Goal: Participate in discussion

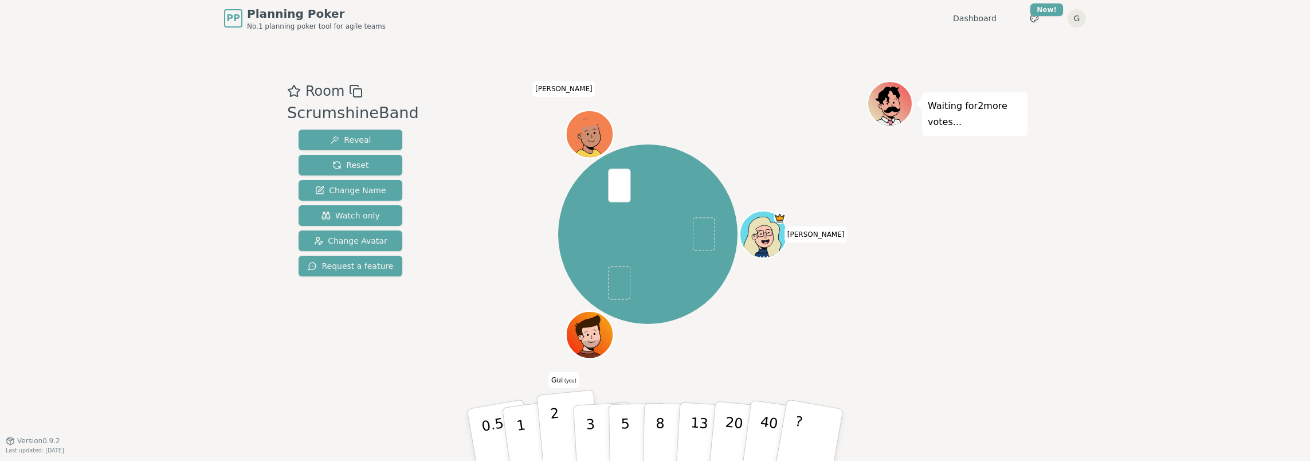
click at [550, 427] on button "2" at bounding box center [568, 435] width 65 height 91
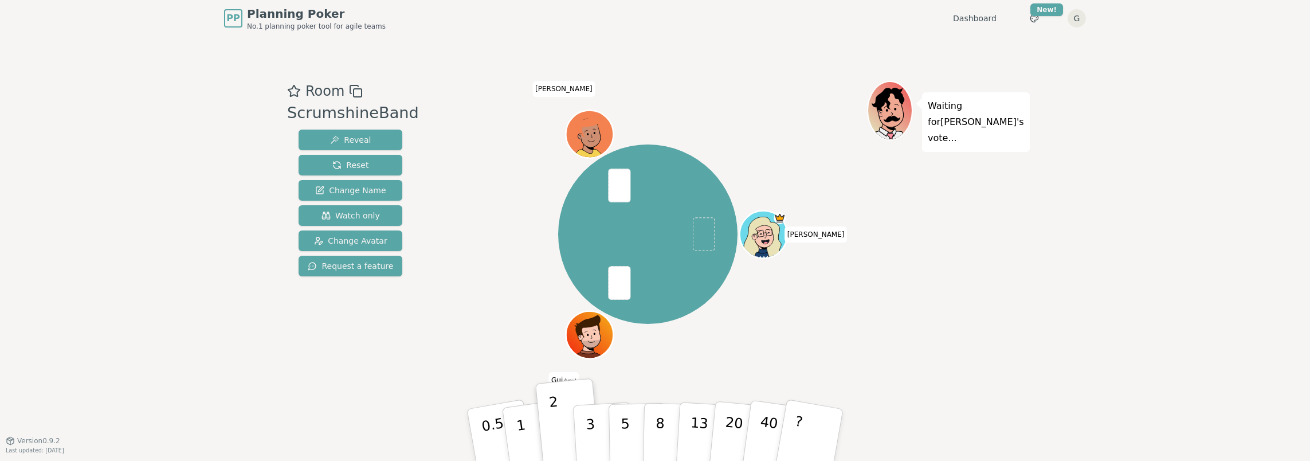
click at [948, 286] on div "Waiting for [PERSON_NAME] 's vote..." at bounding box center [947, 238] width 160 height 315
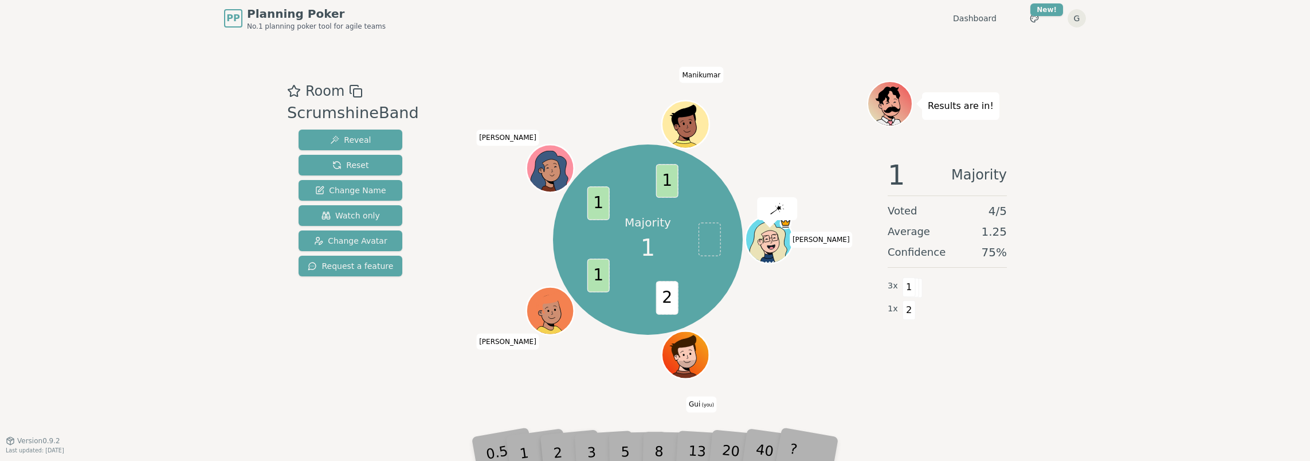
click at [806, 343] on div "Majority 1 2 1 1 1 [PERSON_NAME] Gui (you) [PERSON_NAME] [PERSON_NAME]" at bounding box center [648, 239] width 438 height 276
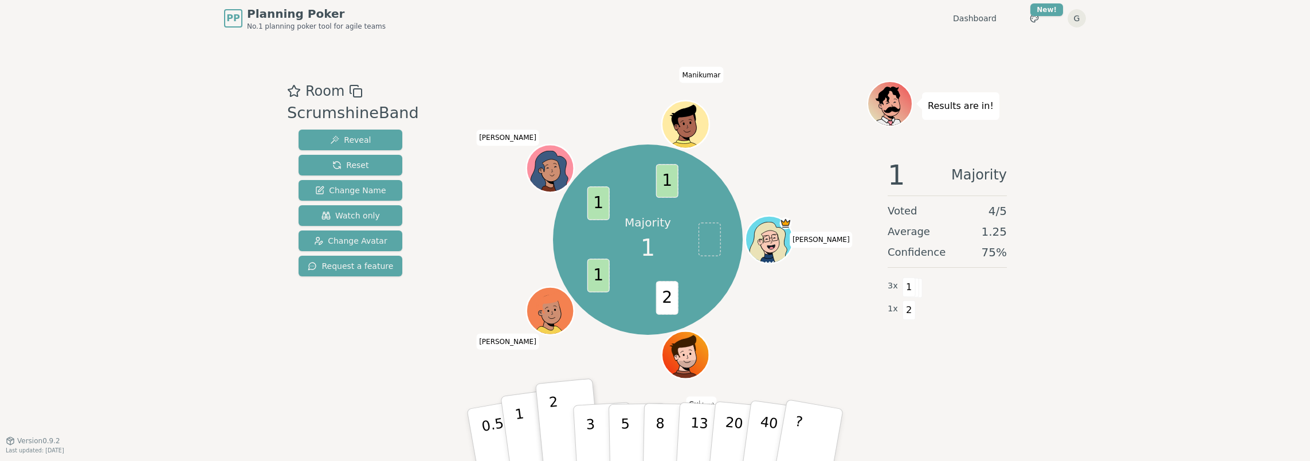
click at [525, 424] on button "1" at bounding box center [534, 434] width 68 height 93
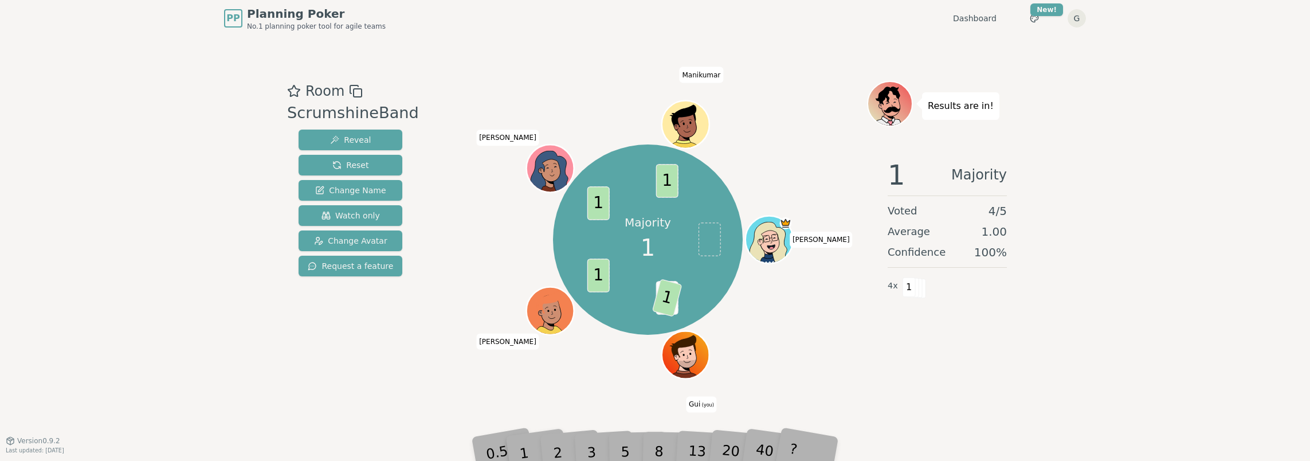
click at [836, 330] on div "Majority 1 2 1 1 1 1 [PERSON_NAME] Gui (you) [PERSON_NAME] [PERSON_NAME]" at bounding box center [648, 239] width 438 height 276
click at [974, 337] on div "1 Majority Voted 4 / 5 Average 1.00 Confidence 100 % 4 x 1" at bounding box center [947, 264] width 160 height 229
click at [971, 371] on div "1 Majority Voted 4 / 5 Average 1.00 Confidence 100 % 4 x 1" at bounding box center [947, 264] width 160 height 229
drag, startPoint x: 1273, startPoint y: 199, endPoint x: 1263, endPoint y: 200, distance: 10.3
click at [1263, 200] on div "PP Planning Poker No.1 planning poker tool for agile teams Dashboard Toggle the…" at bounding box center [655, 230] width 1310 height 461
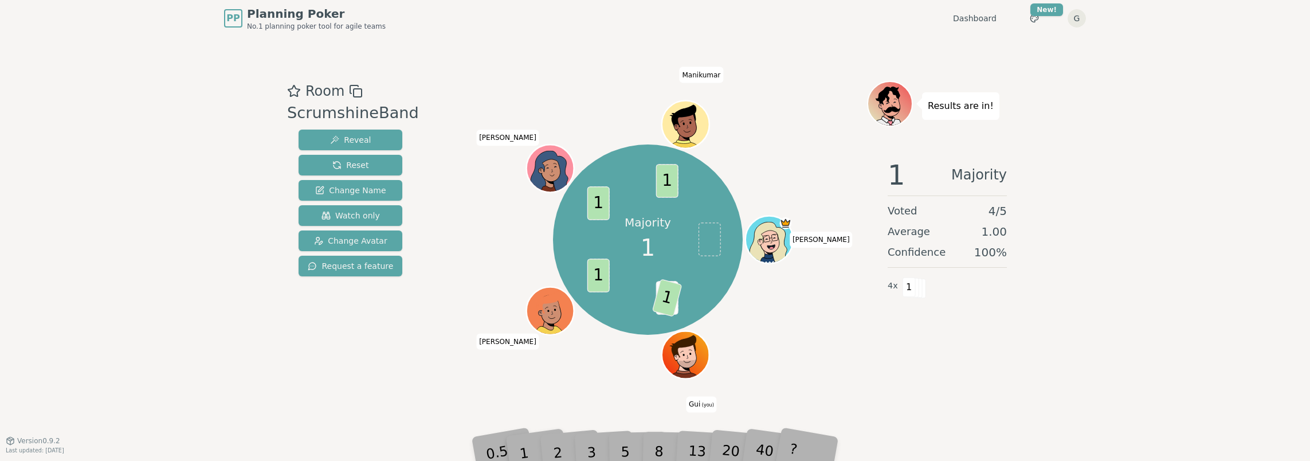
click at [1249, 197] on div "PP Planning Poker No.1 planning poker tool for agile teams Dashboard Toggle the…" at bounding box center [655, 230] width 1310 height 461
click at [1190, 284] on div "PP Planning Poker No.1 planning poker tool for agile teams Dashboard Toggle the…" at bounding box center [655, 230] width 1310 height 461
click at [1227, 205] on div "PP Planning Poker No.1 planning poker tool for agile teams Dashboard Toggle the…" at bounding box center [655, 230] width 1310 height 461
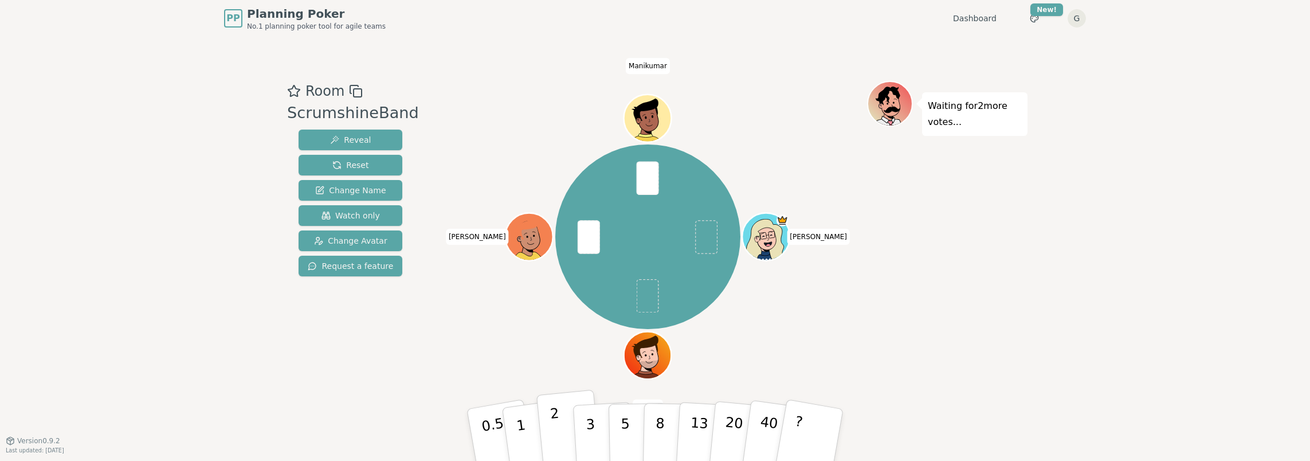
click at [558, 429] on p "2" at bounding box center [556, 436] width 15 height 62
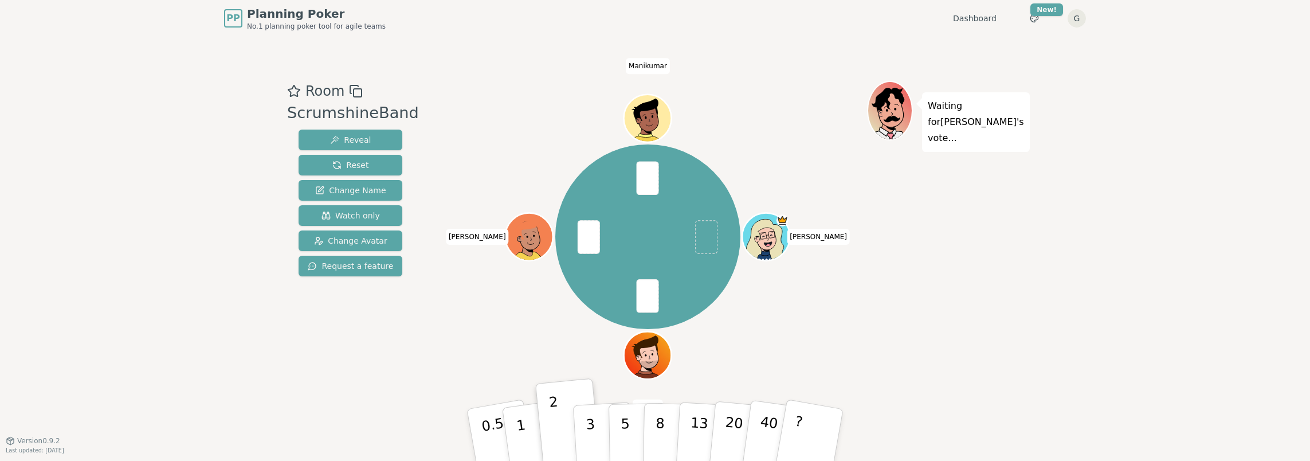
click at [515, 336] on div "[PERSON_NAME] Gui (you) [PERSON_NAME] [PERSON_NAME]" at bounding box center [648, 236] width 438 height 270
